Goal: Information Seeking & Learning: Learn about a topic

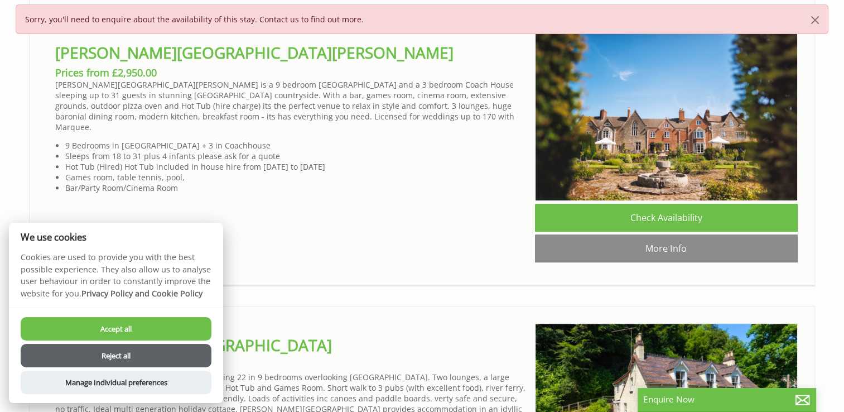
scroll to position [670, 0]
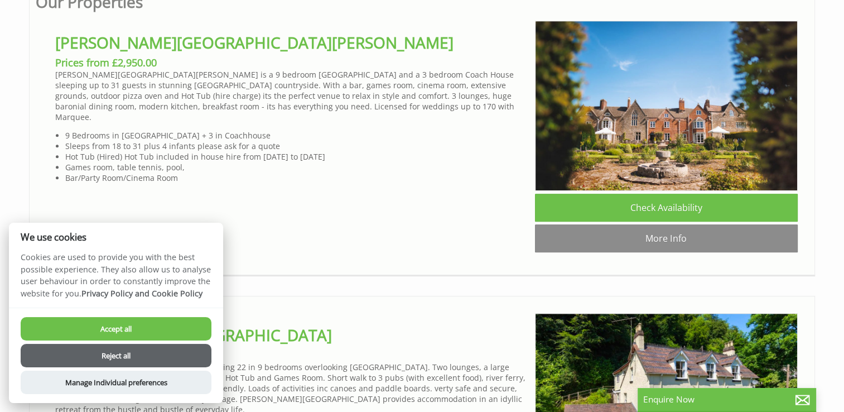
click at [138, 352] on button "Reject all" at bounding box center [116, 355] width 191 height 23
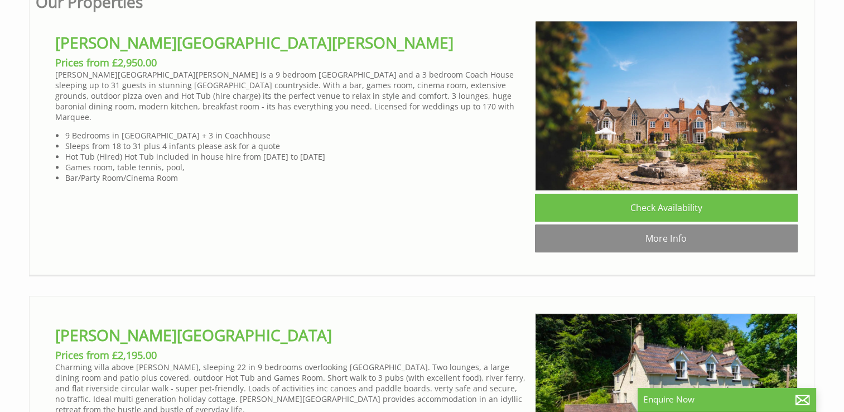
scroll to position [391, 0]
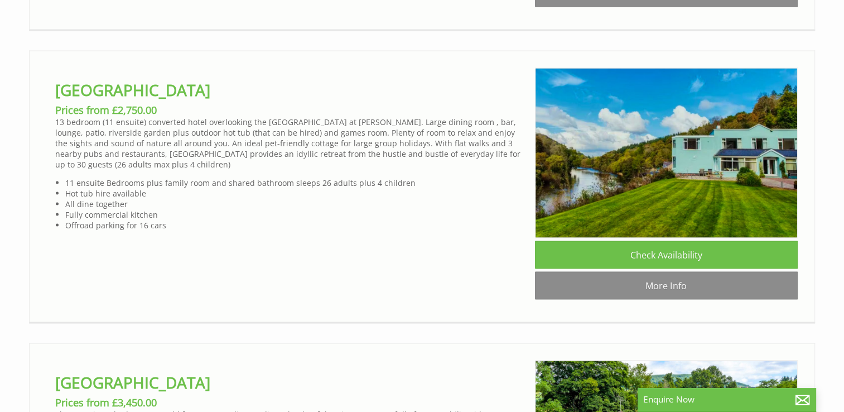
scroll to position [2176, 0]
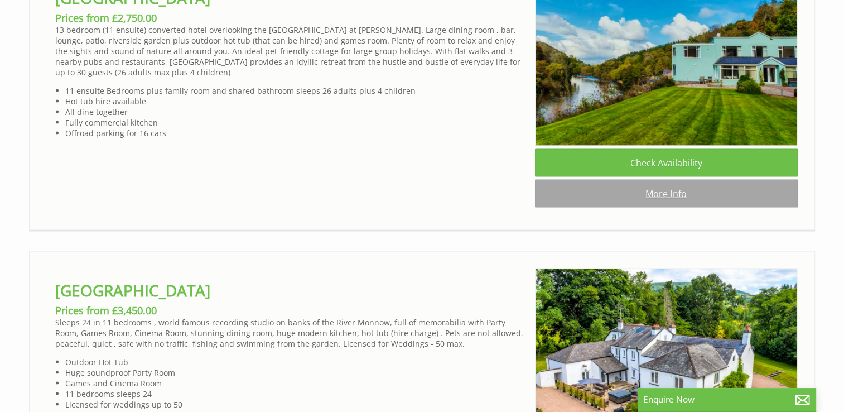
click at [678, 208] on link "More Info" at bounding box center [666, 194] width 263 height 28
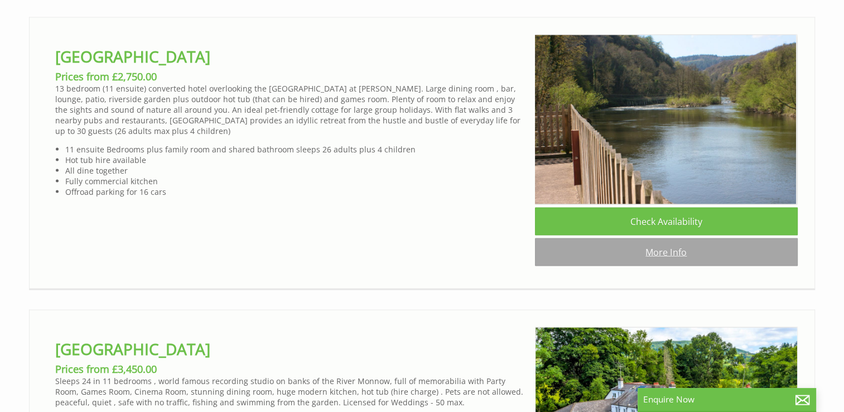
scroll to position [2119, 0]
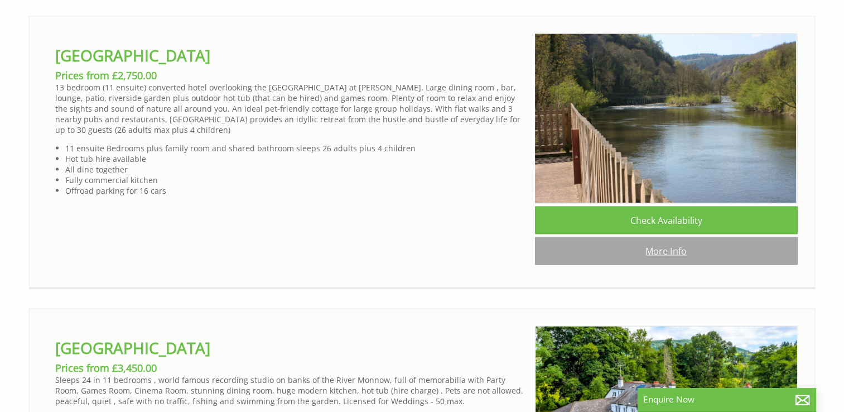
click at [652, 265] on link "More Info" at bounding box center [666, 251] width 263 height 28
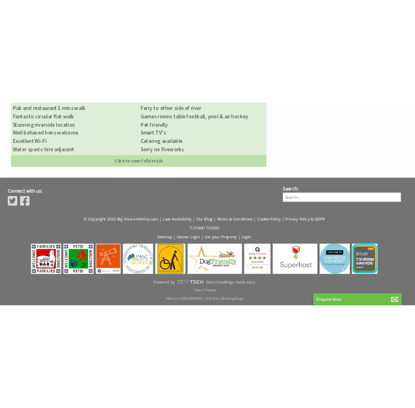
scroll to position [528, 0]
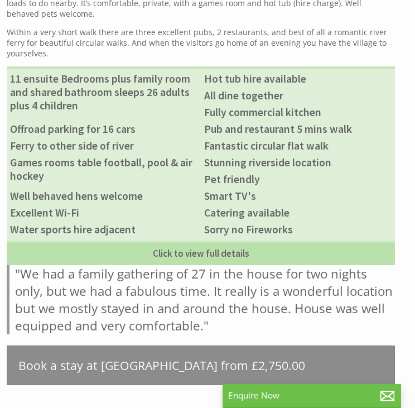
click at [309, 167] on li "Stunning riverside location" at bounding box center [298, 162] width 194 height 17
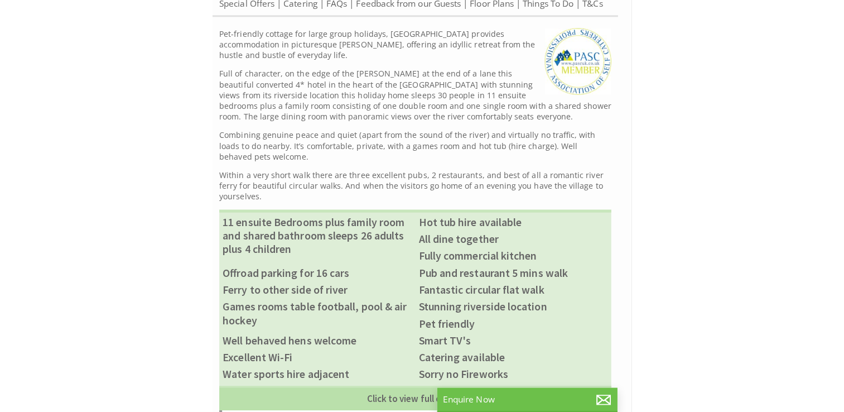
scroll to position [670, 0]
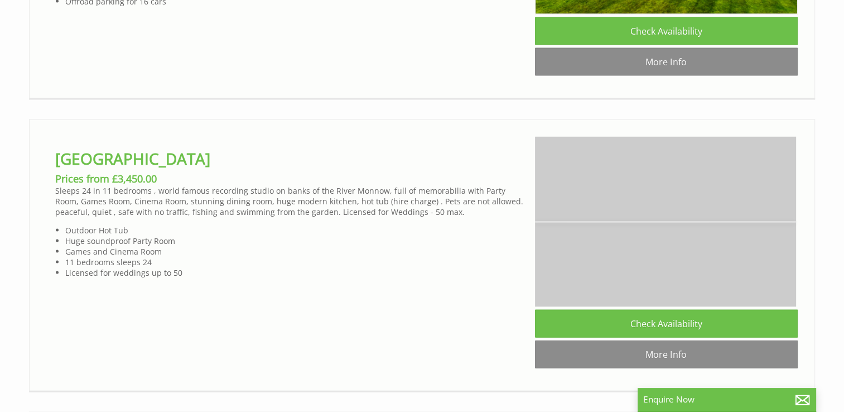
scroll to position [2419, 0]
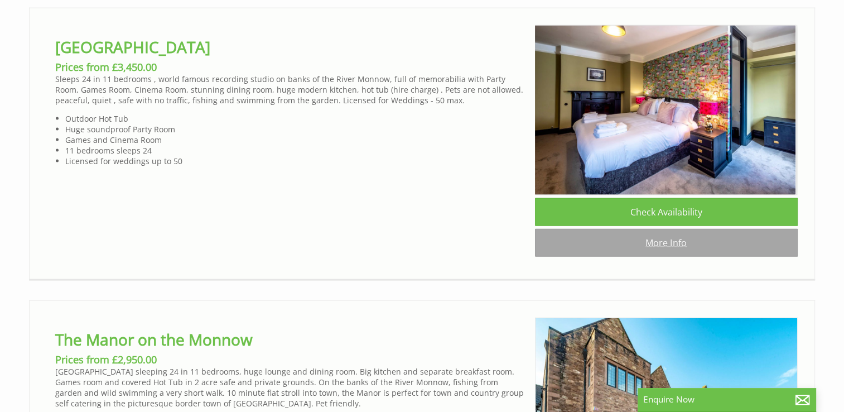
click at [650, 257] on link "More Info" at bounding box center [666, 243] width 263 height 28
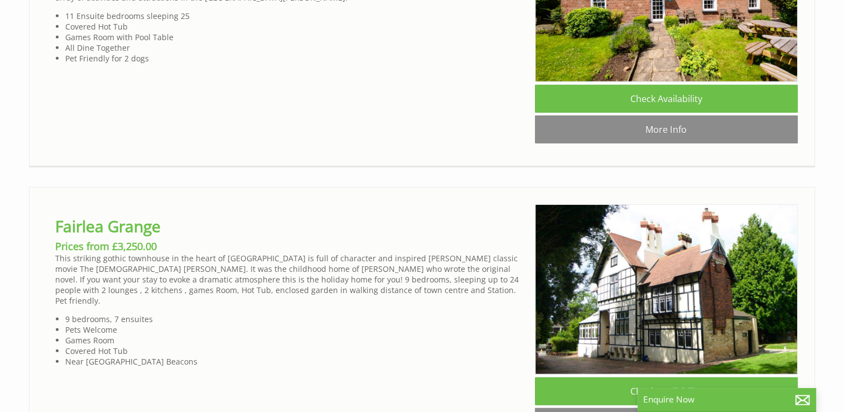
scroll to position [0, 8480]
